Goal: Book appointment/travel/reservation

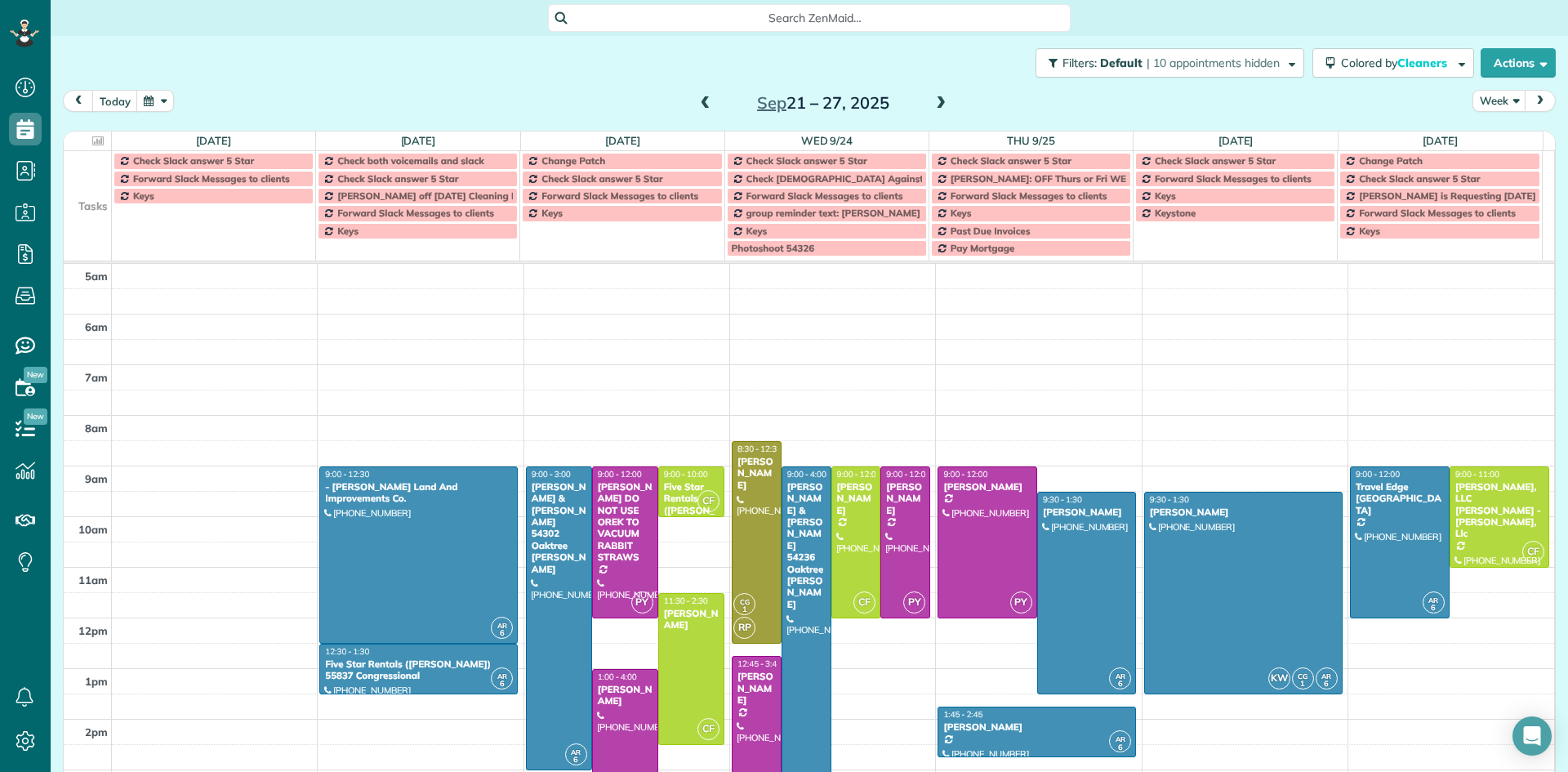
scroll to position [102, 0]
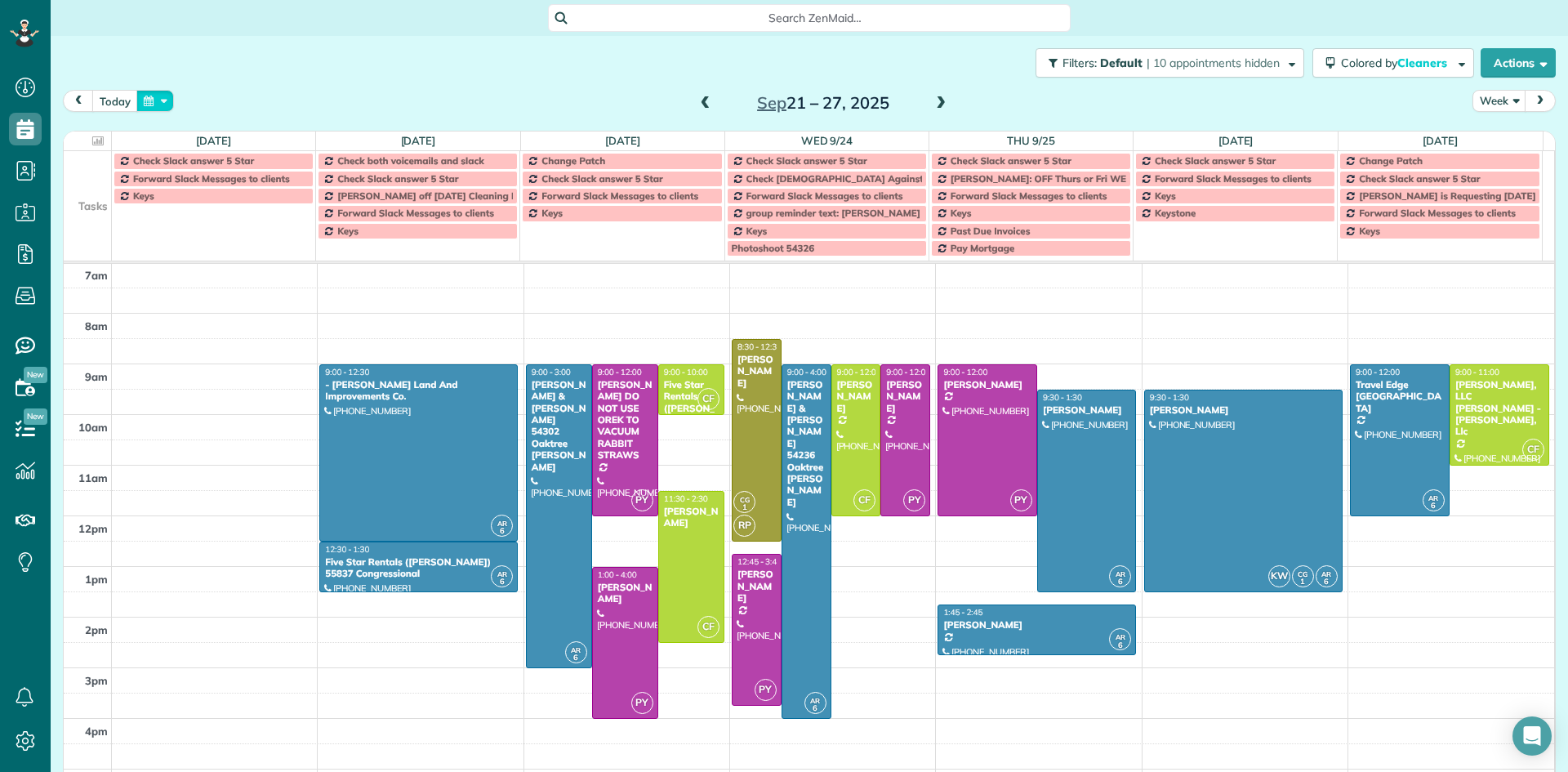
click at [142, 100] on button "button" at bounding box center [155, 101] width 37 height 22
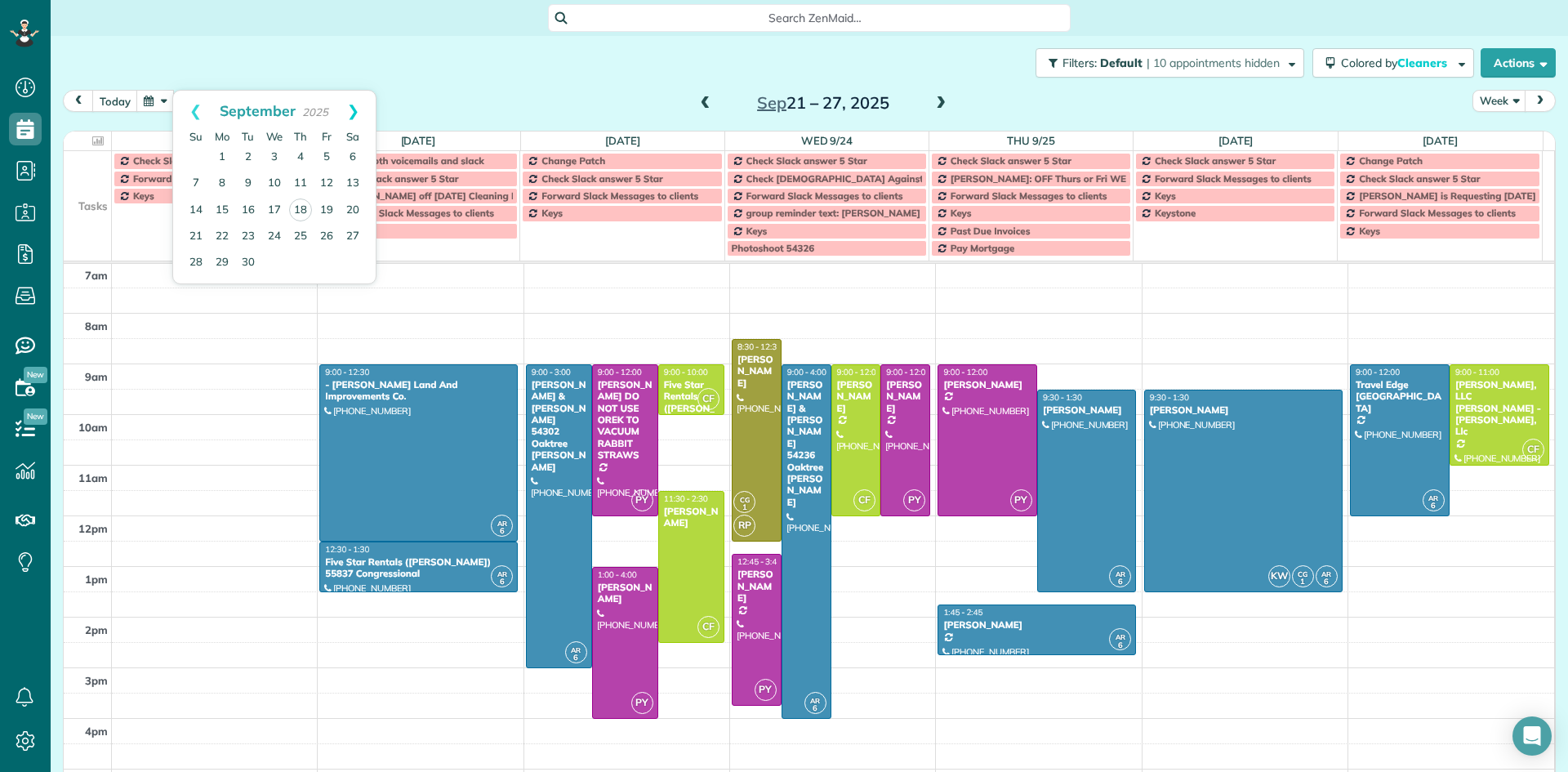
click at [355, 110] on link "Next" at bounding box center [353, 111] width 45 height 41
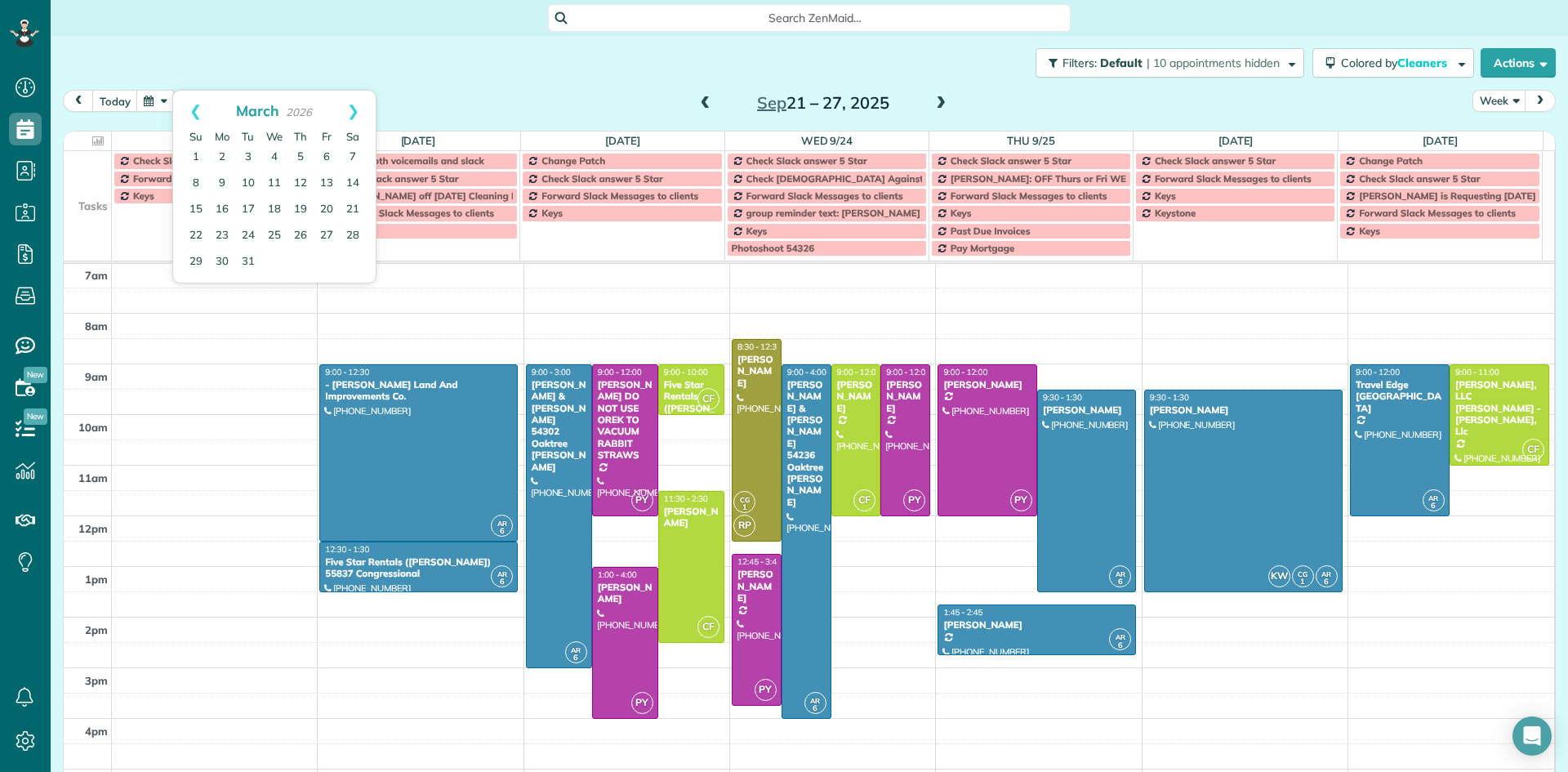
click at [355, 110] on link "Next" at bounding box center [353, 111] width 45 height 41
click at [226, 233] on link "20" at bounding box center [221, 236] width 26 height 26
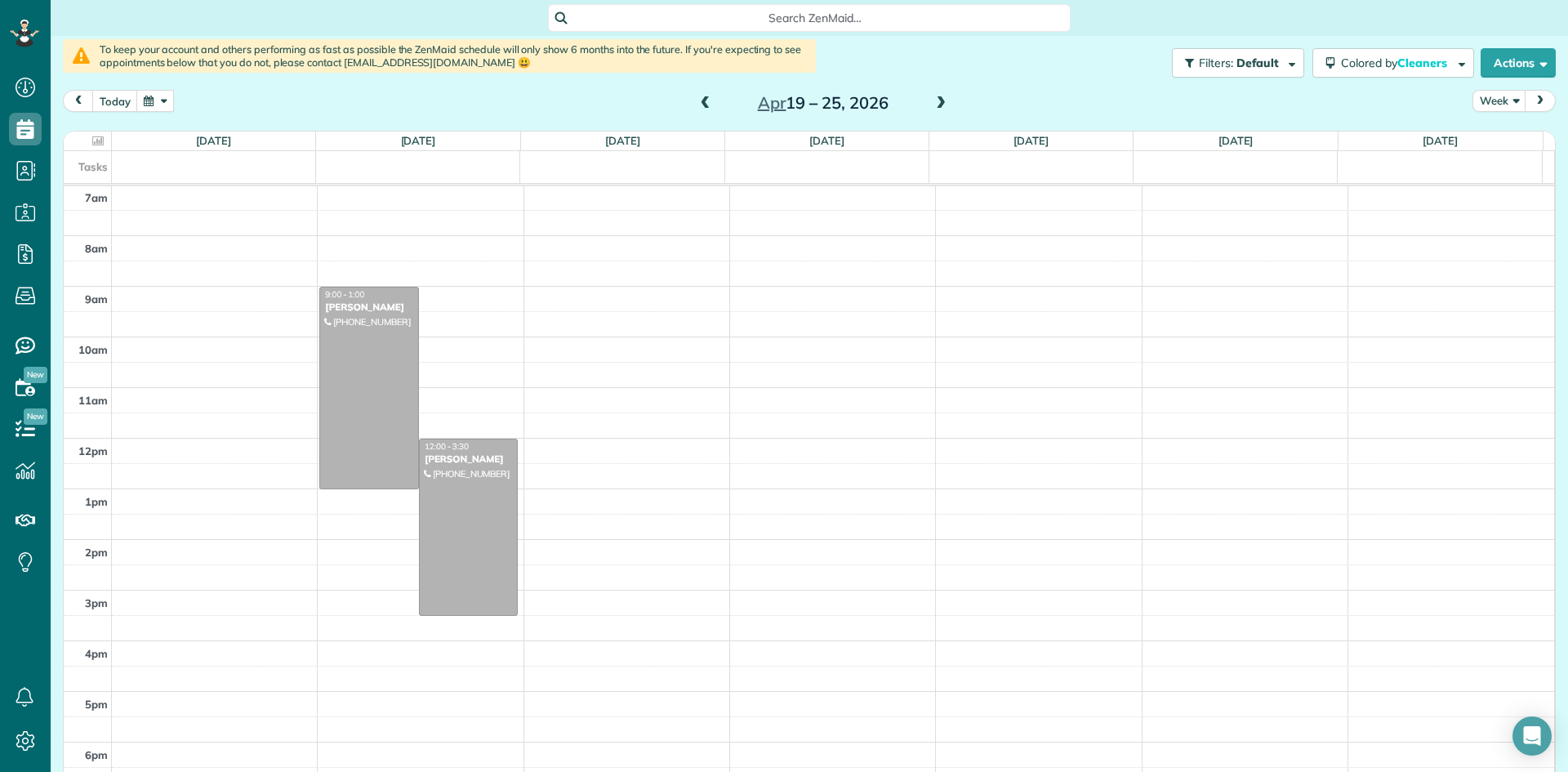
click at [699, 98] on span at bounding box center [705, 103] width 18 height 14
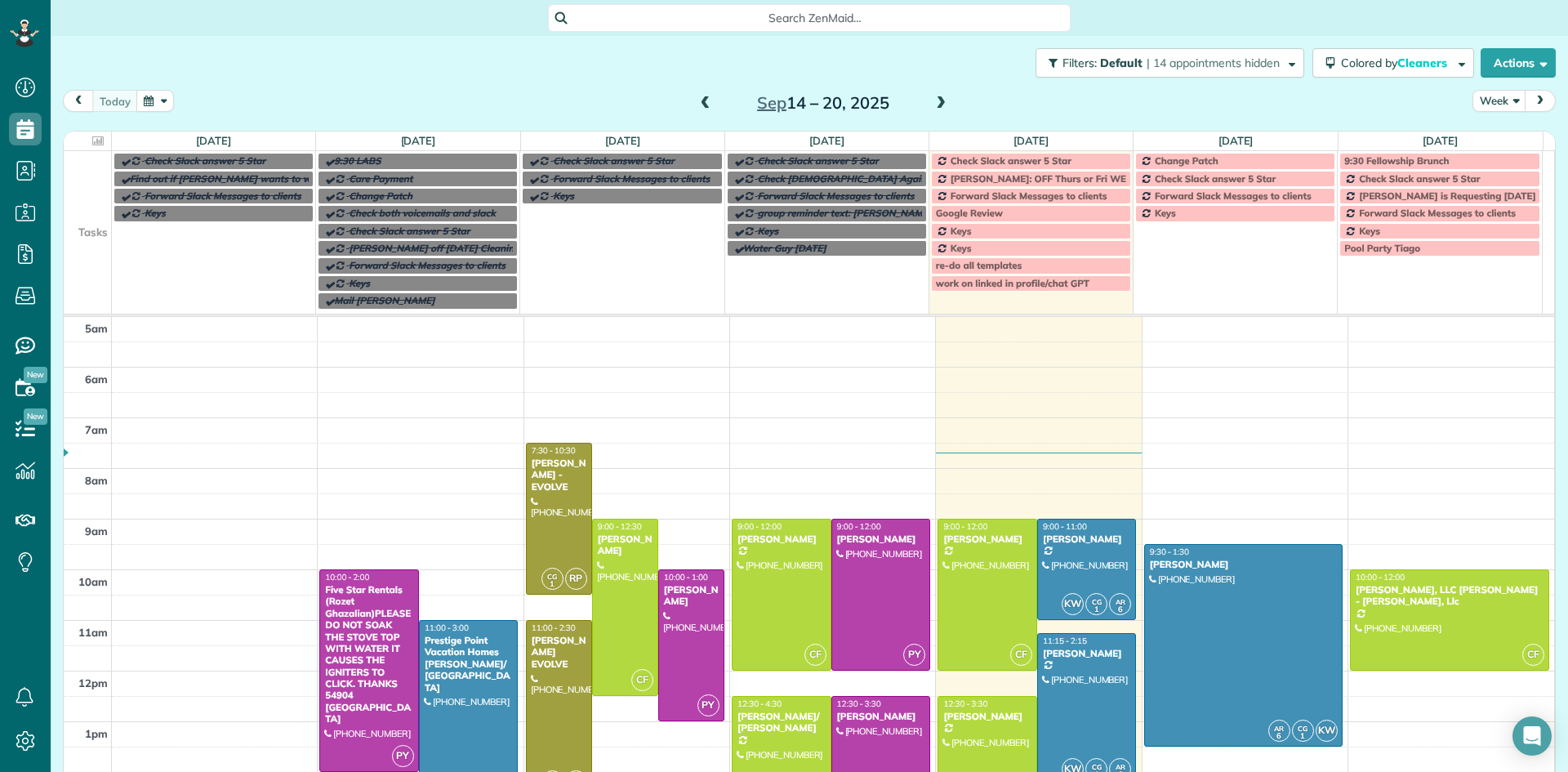
scroll to position [102, 0]
